Goal: Transaction & Acquisition: Purchase product/service

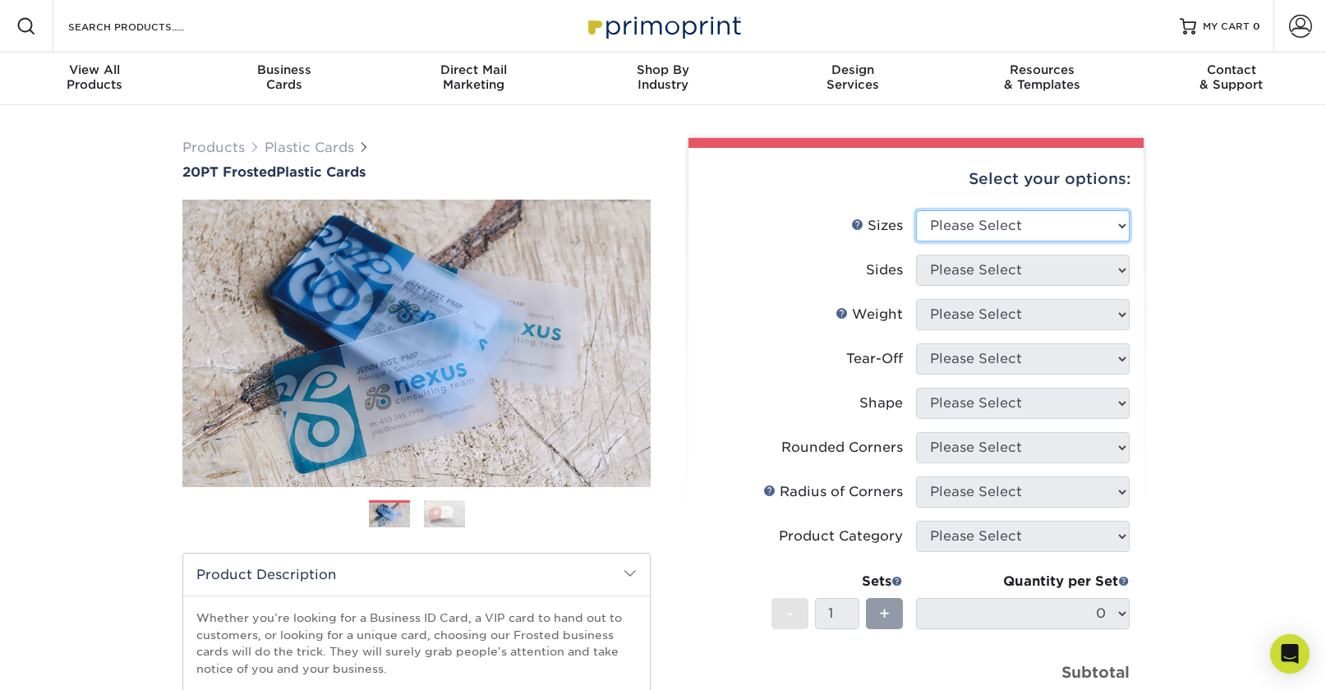
select select "2.00x3.50"
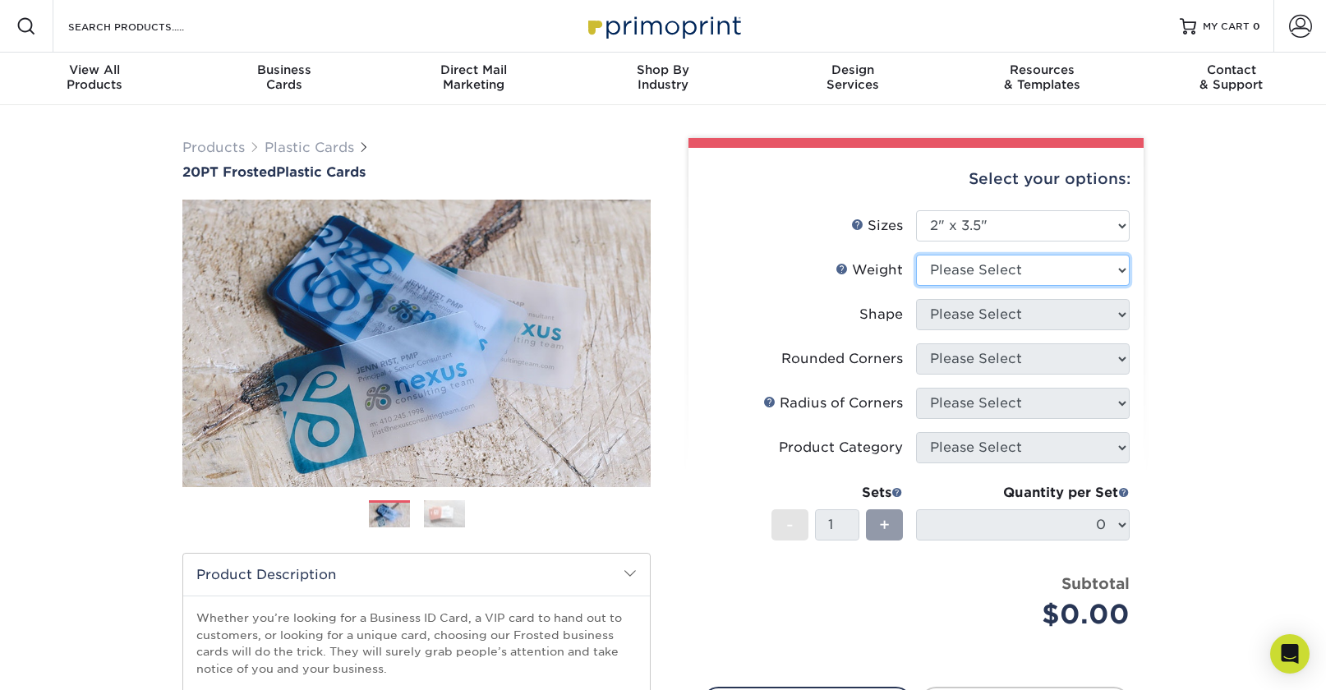
select select "20PT Frosted Plastic"
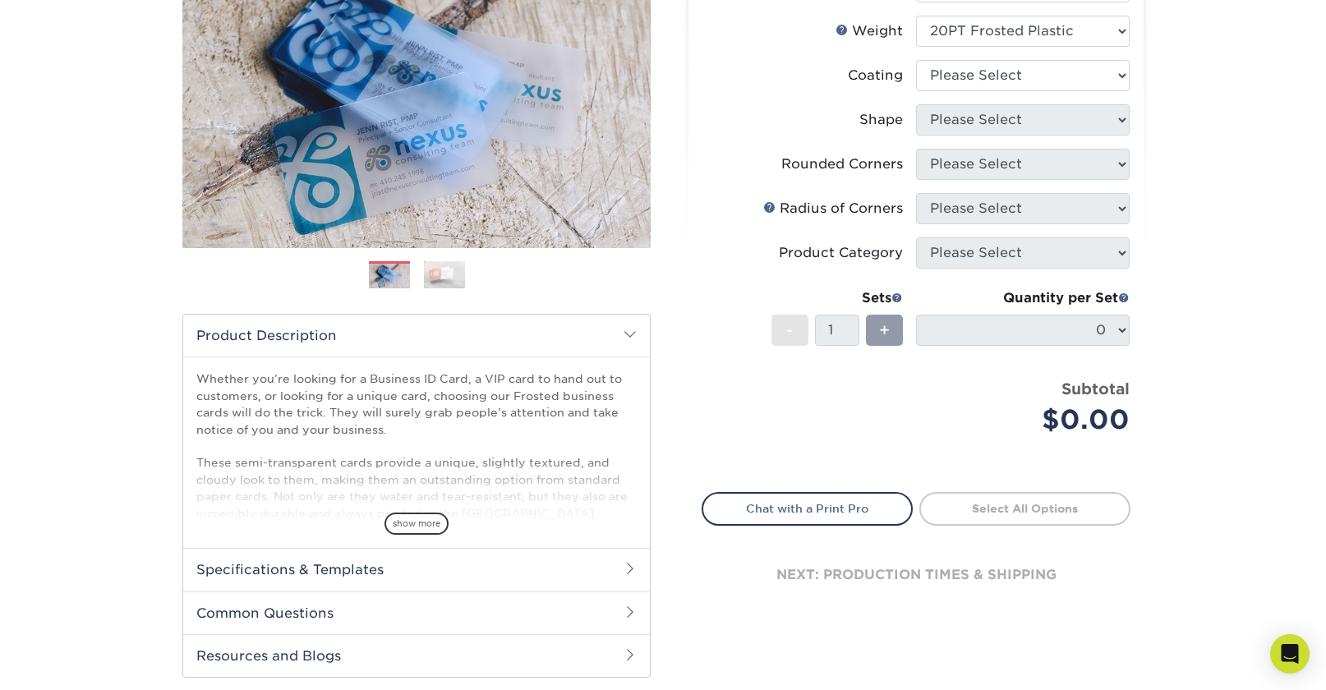
scroll to position [249, 0]
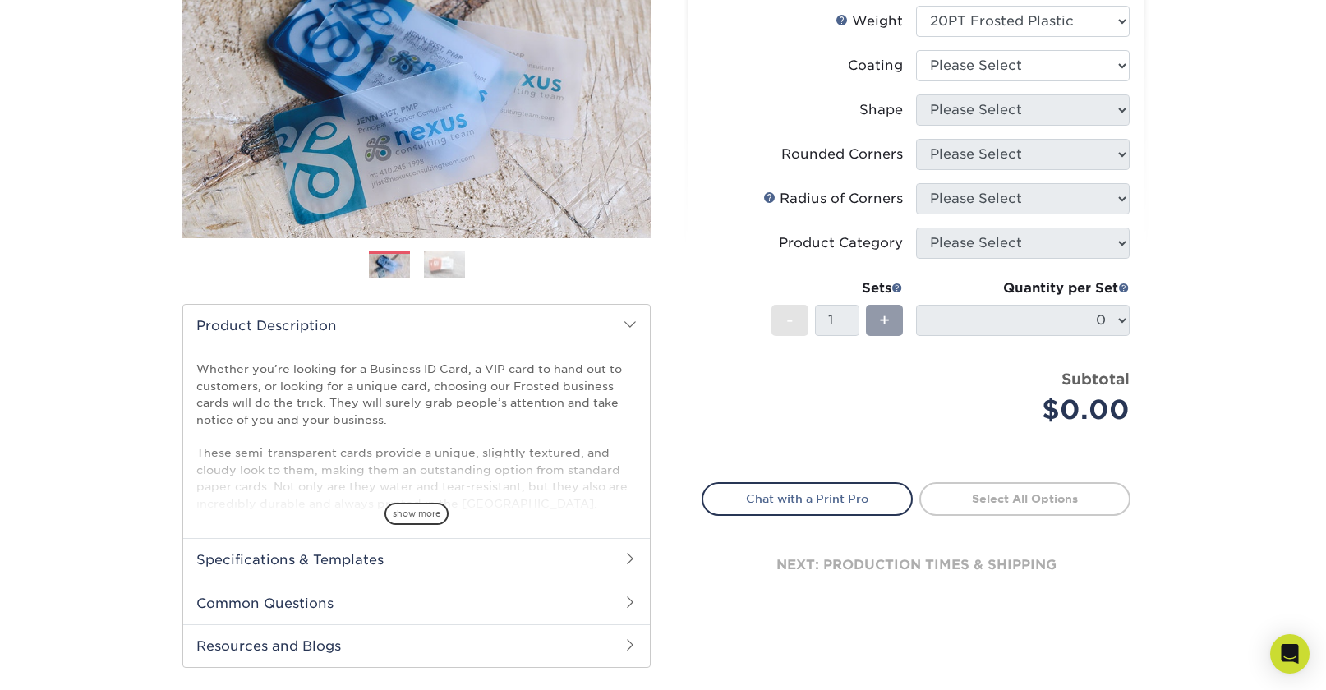
click at [911, 388] on div "Price per set $0.00" at bounding box center [809, 399] width 214 height 62
click at [996, 496] on link "Select All Options" at bounding box center [1024, 498] width 211 height 33
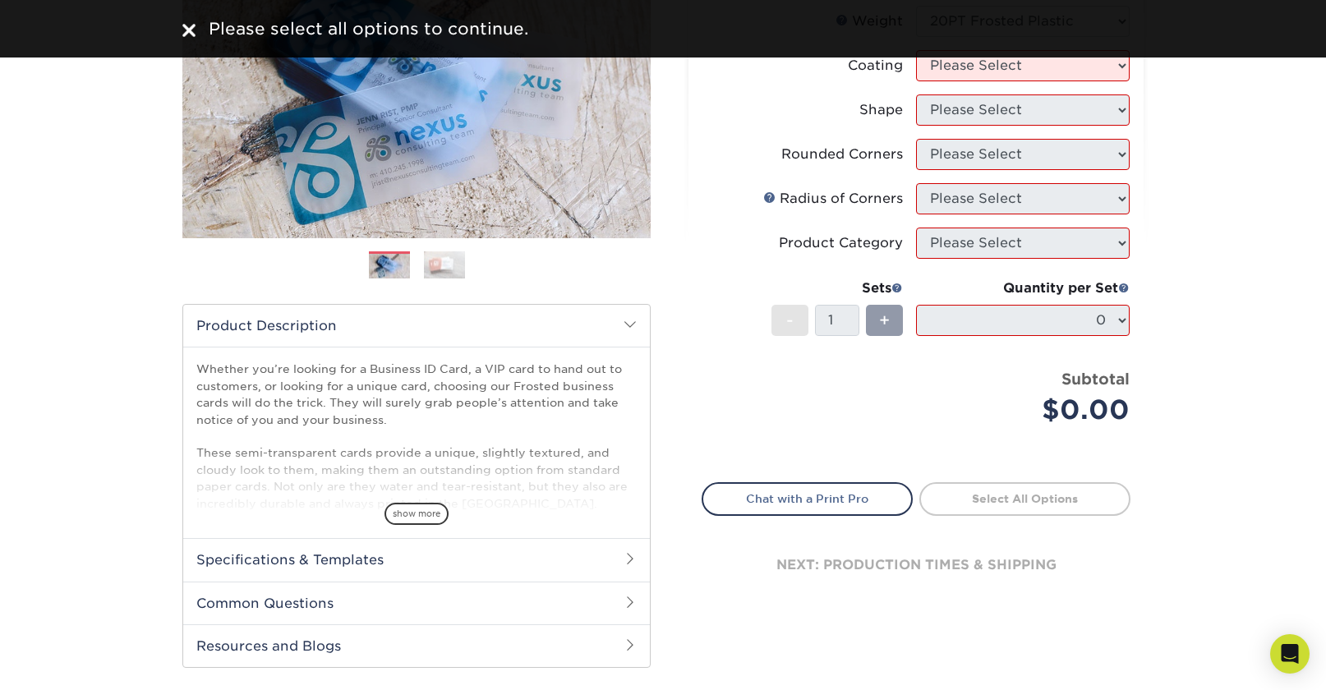
click at [996, 494] on link "Select All Options" at bounding box center [1024, 498] width 211 height 33
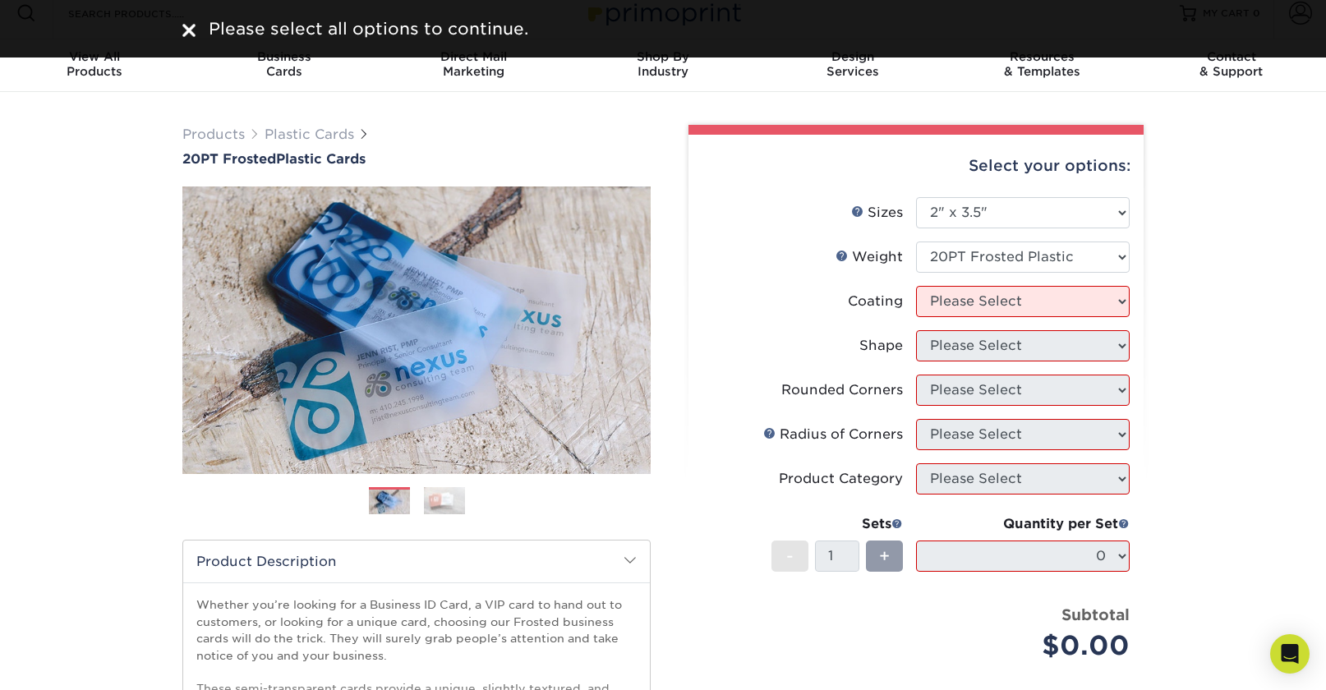
scroll to position [35, 0]
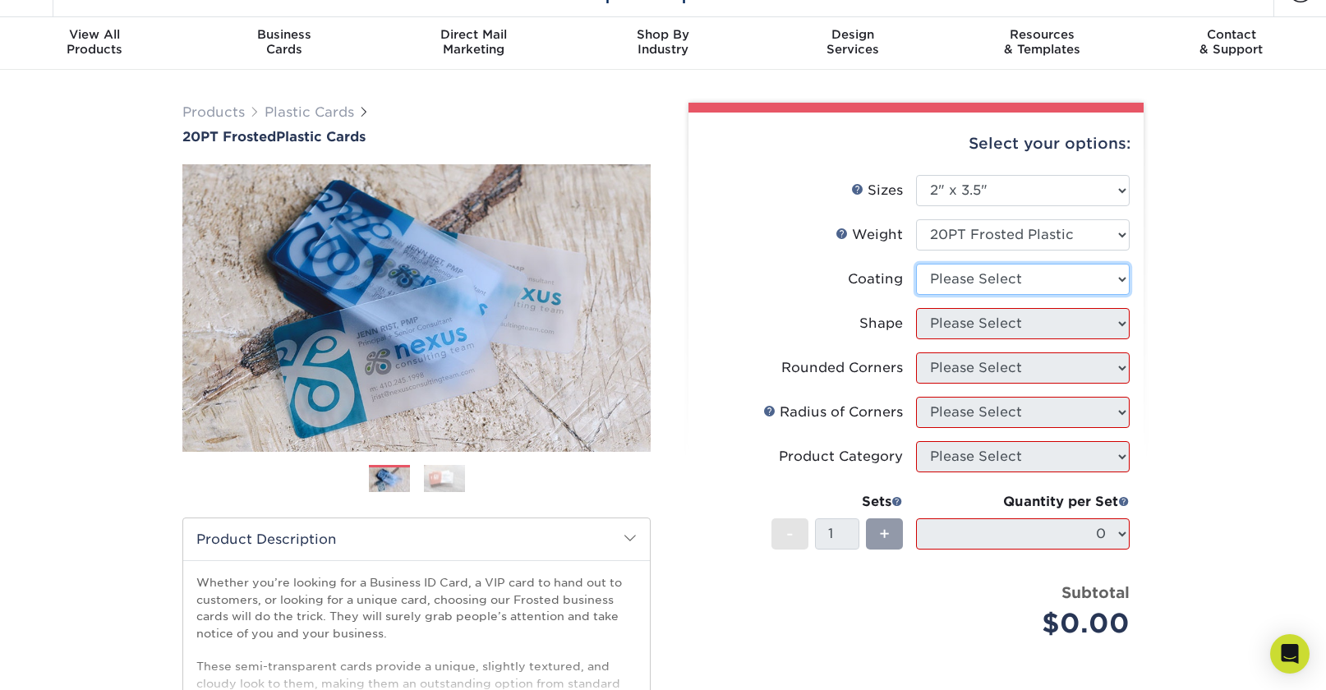
select select "3e7618de-abca-4bda-9f97-8b9129e913d8"
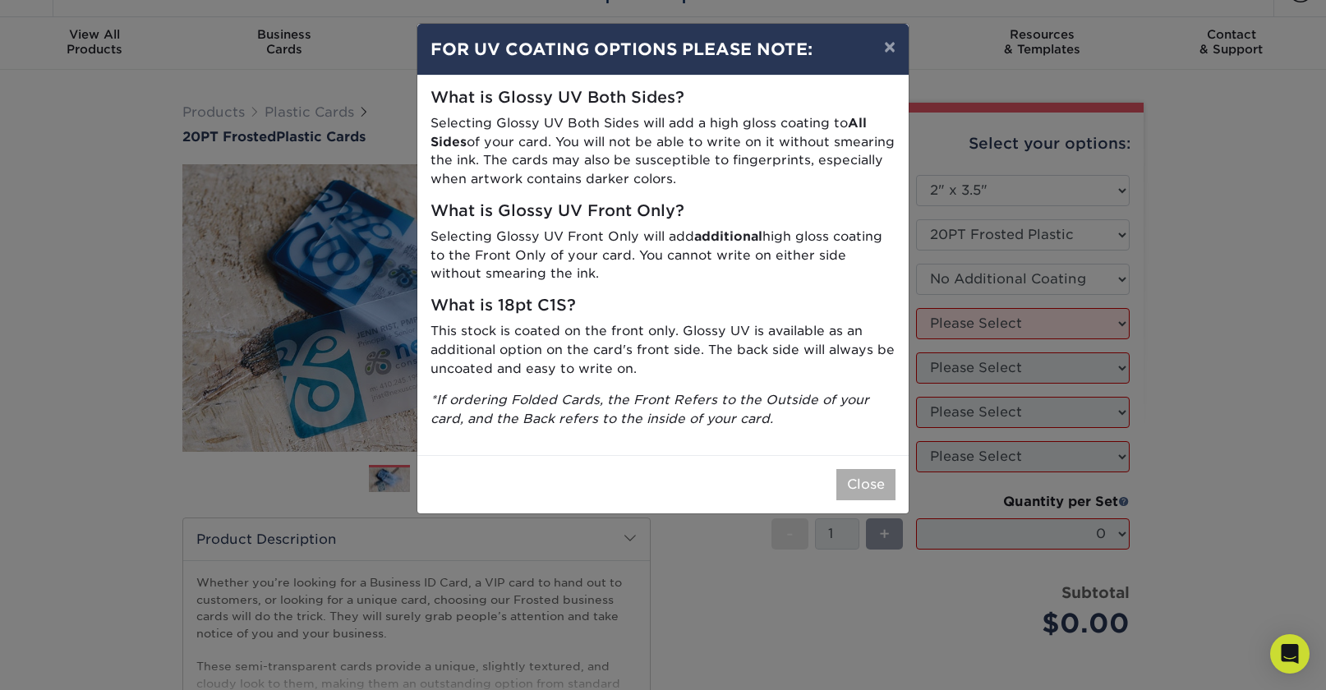
click at [859, 477] on button "Close" at bounding box center [865, 484] width 59 height 31
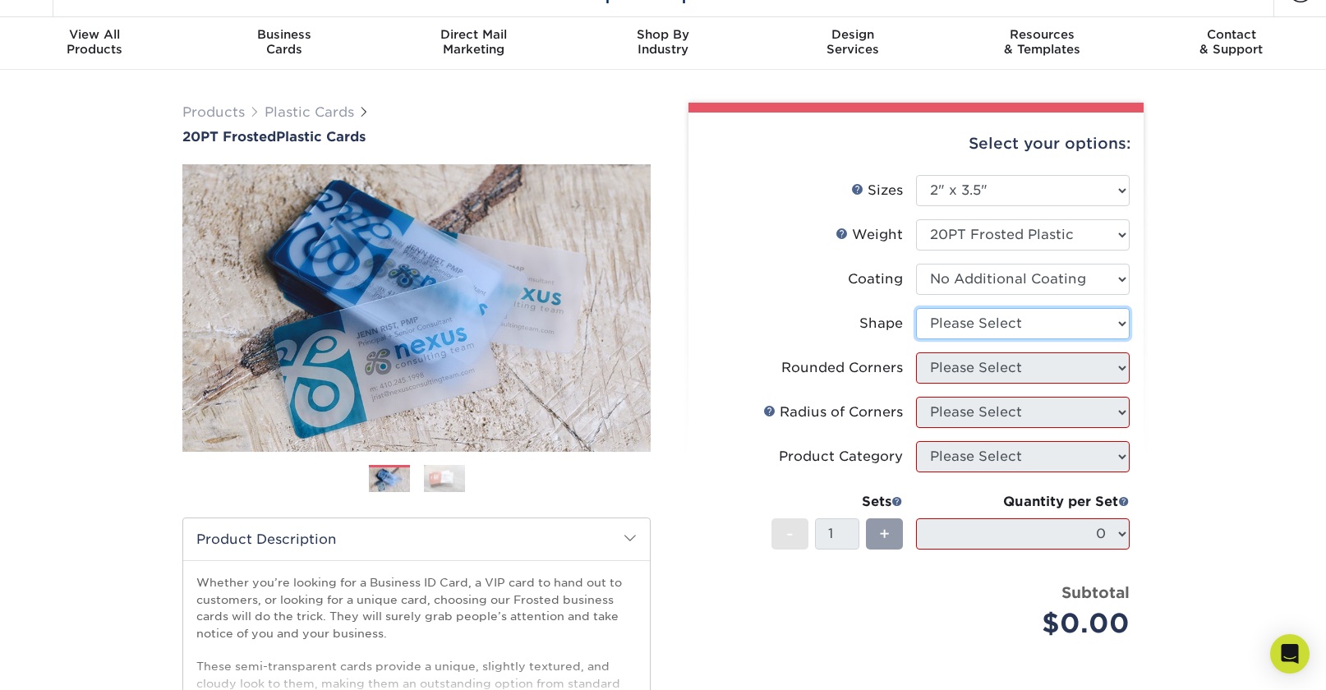
select select "standard"
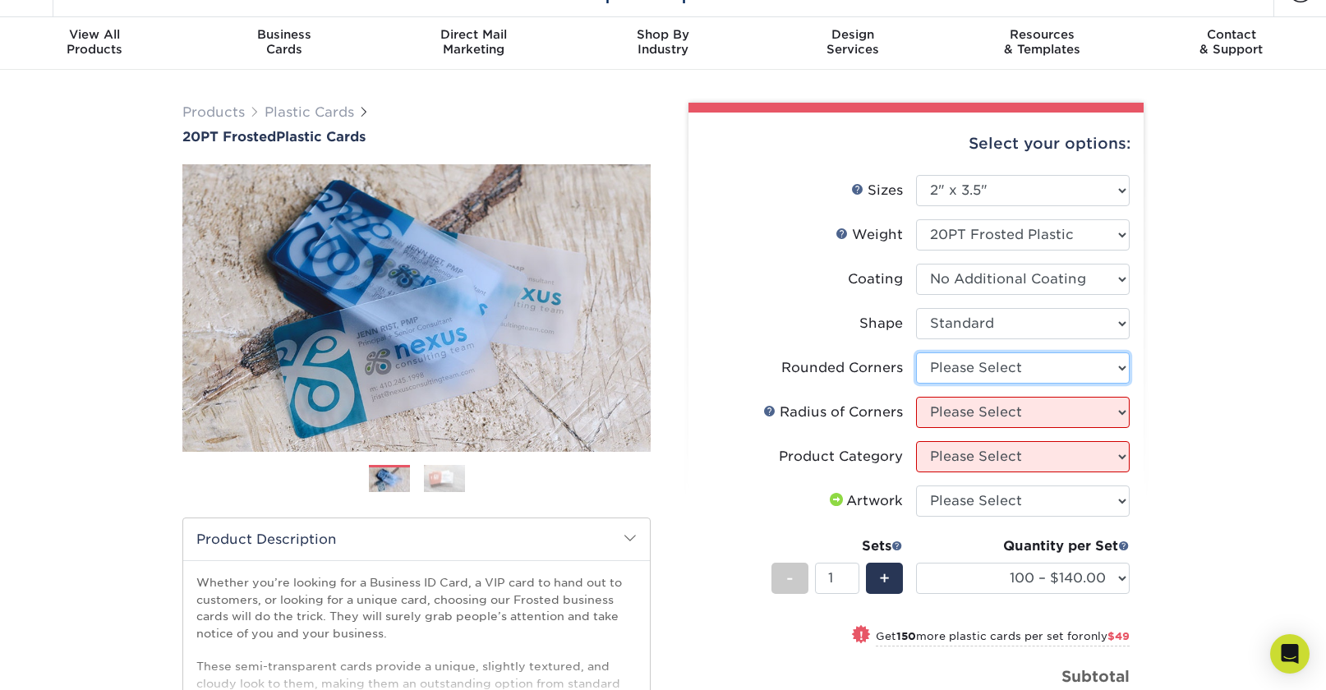
select select "7672df9e-0e0a-464d-8e1f-920c575e4da3"
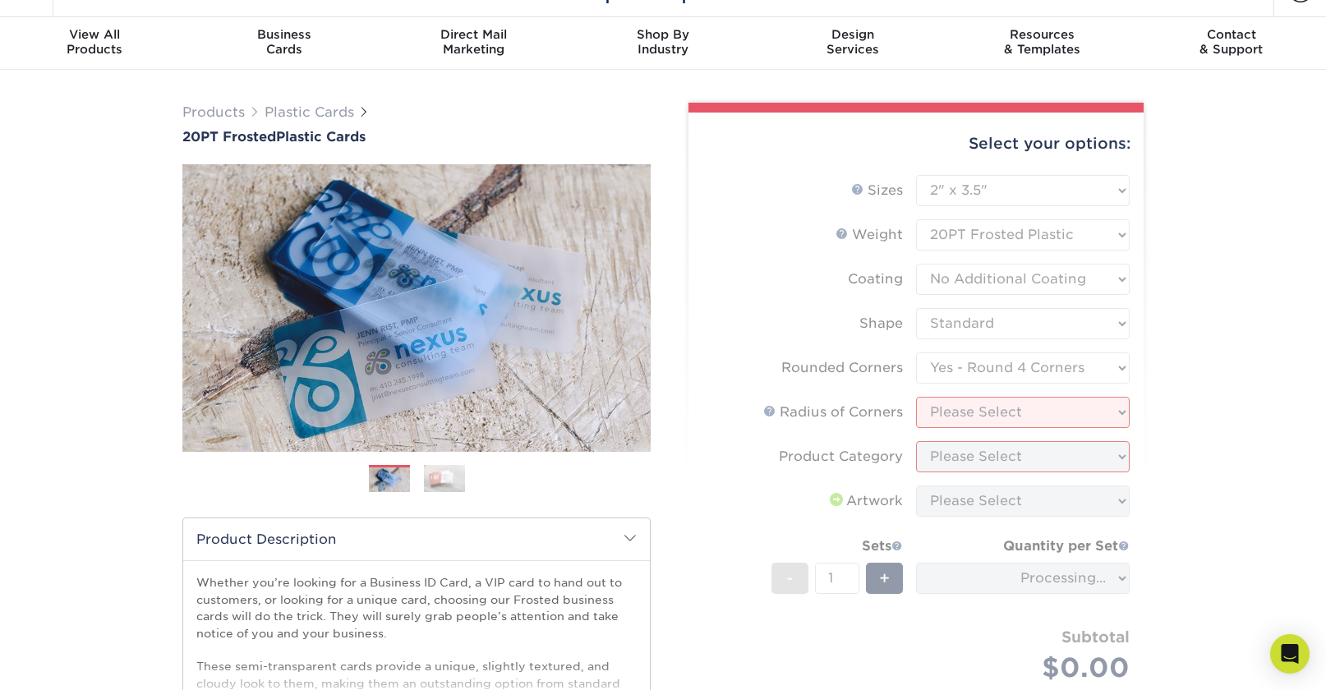
click at [1121, 412] on form "Sizes Help Sizes Please Select 2" x 3.5" 2" x 8" 2.12" x 3.375" 2.5" x 2.5" 4.2…" at bounding box center [916, 448] width 429 height 546
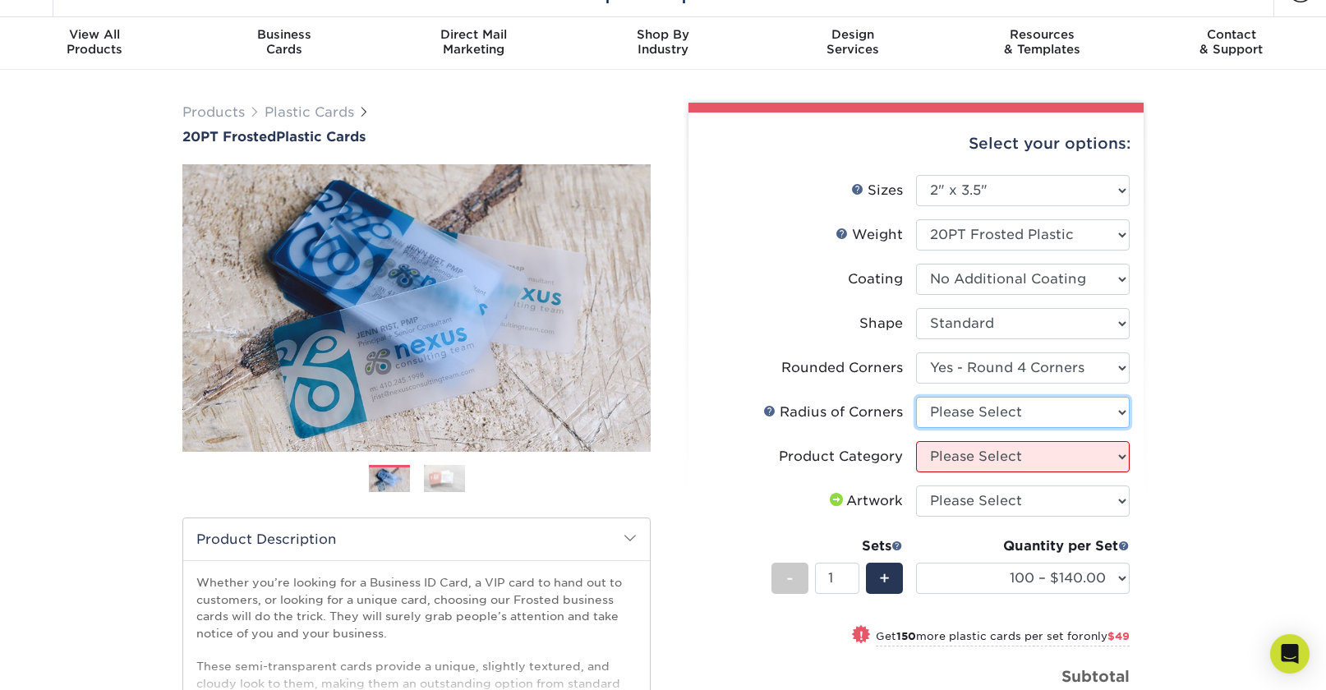
select select "589680c7-ee9a-431b-9d12-d7aeb1386a97"
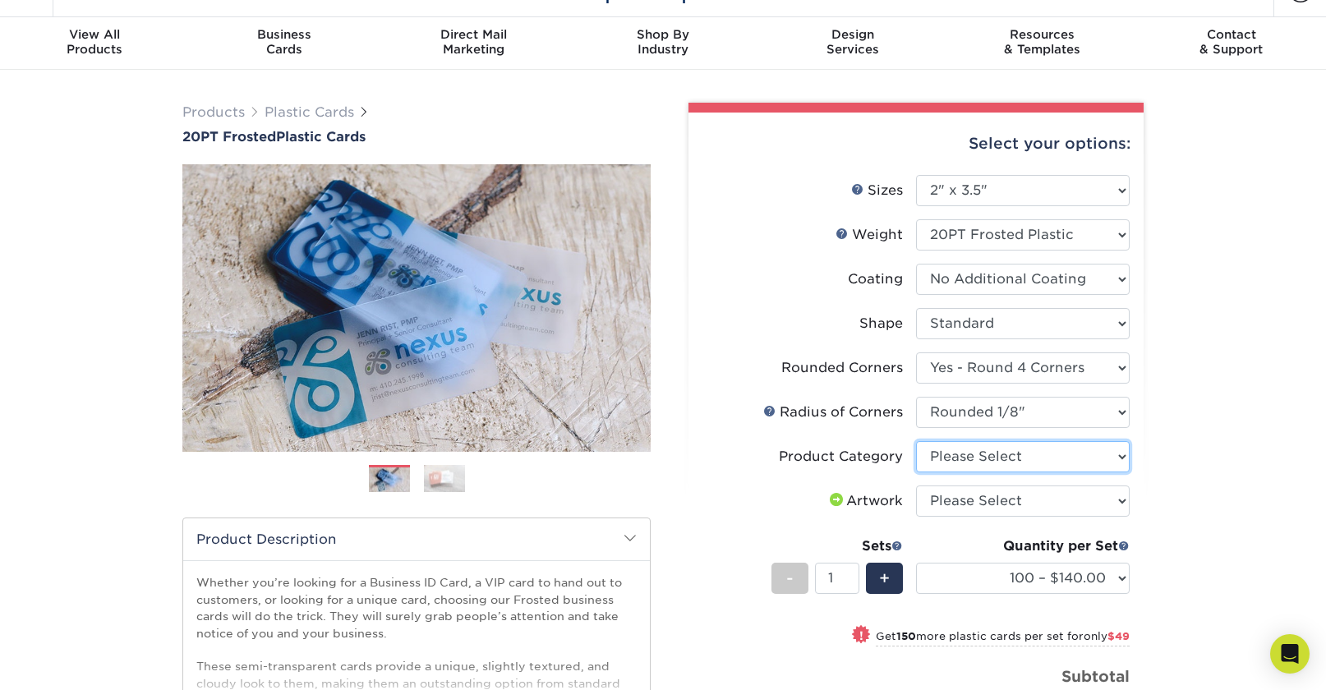
select select "3b5148f1-0588-4f88-a218-97bcfdce65c1"
select select "upload"
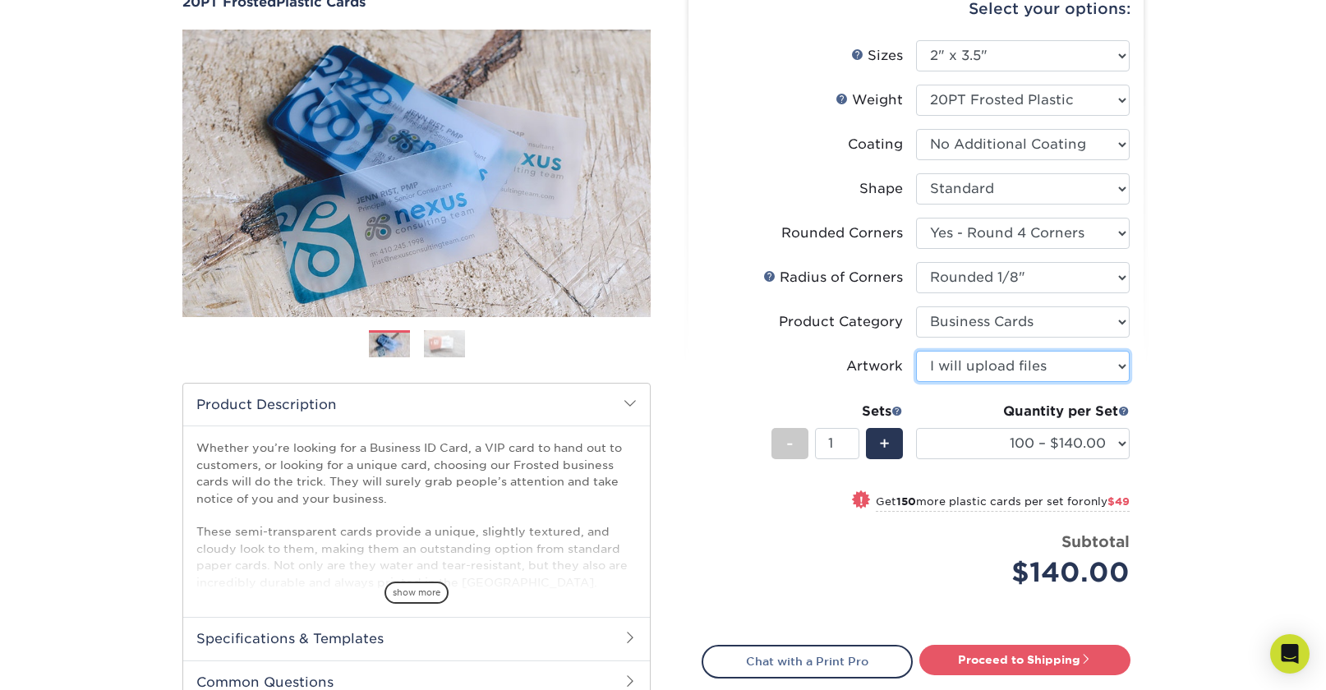
scroll to position [171, 0]
select select "250 – $189.00"
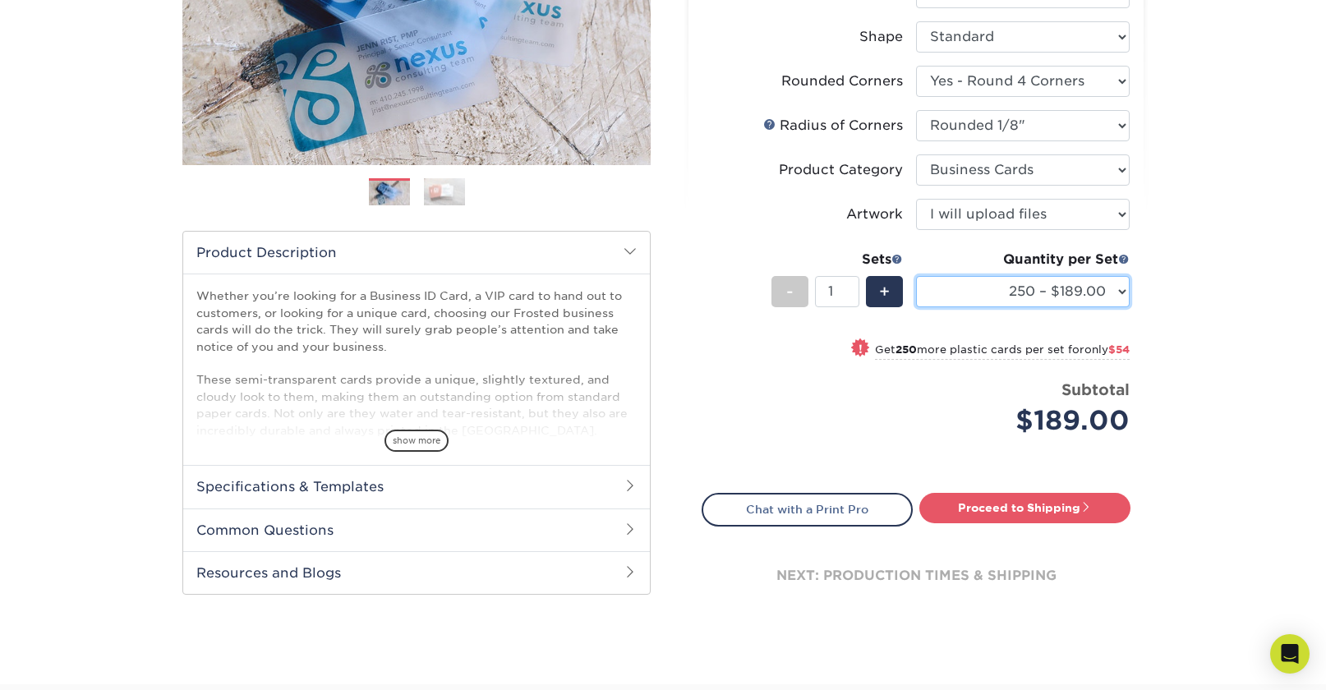
scroll to position [334, 0]
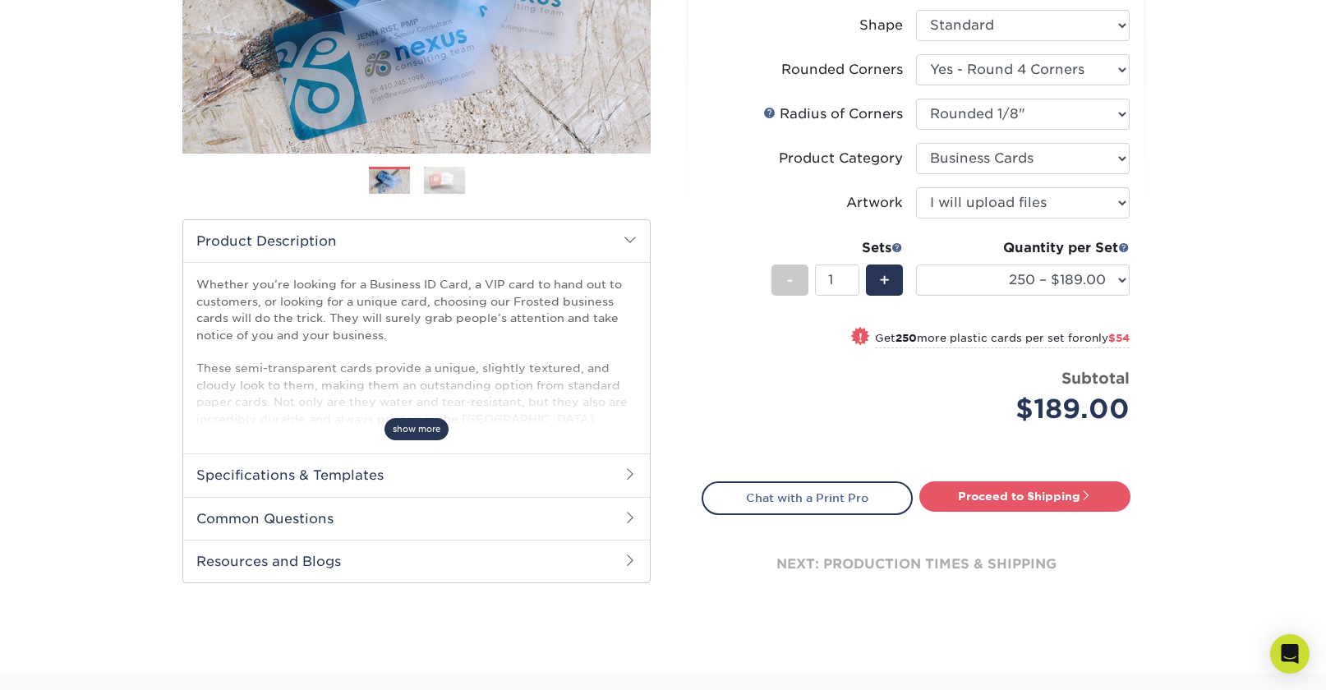
click at [421, 431] on span "show more" at bounding box center [416, 429] width 64 height 22
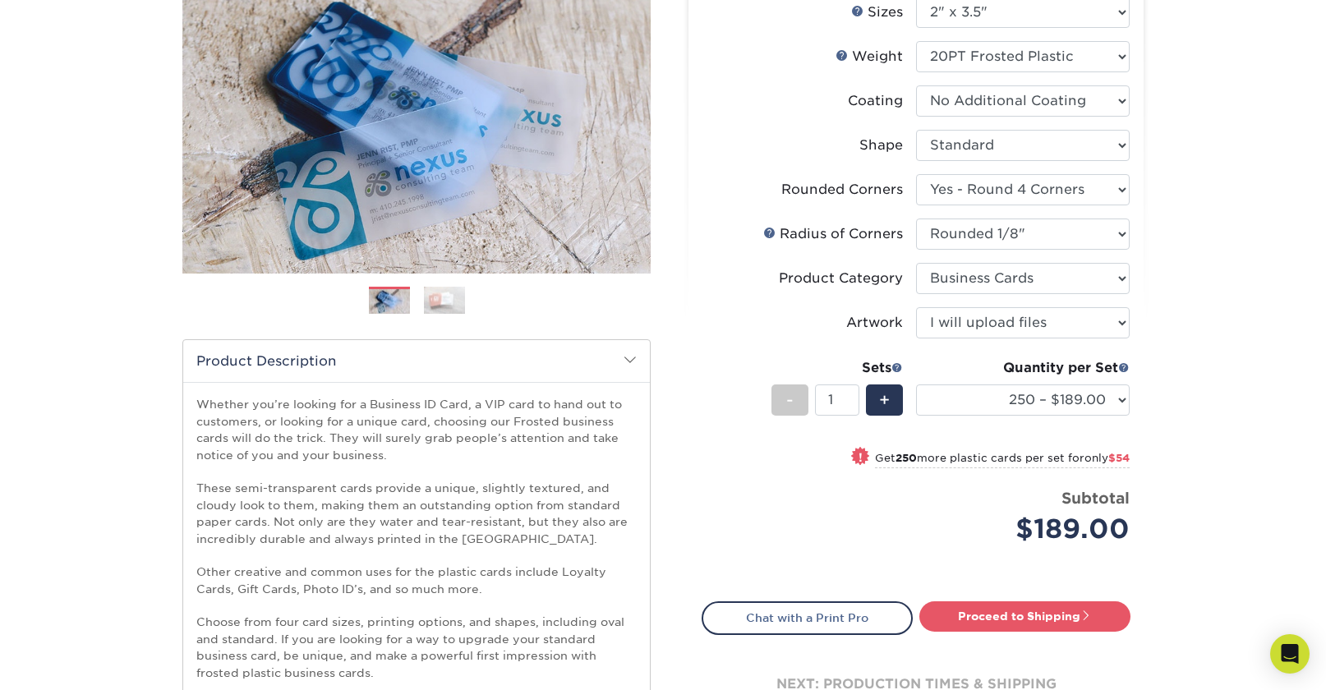
scroll to position [222, 0]
